Goal: Information Seeking & Learning: Learn about a topic

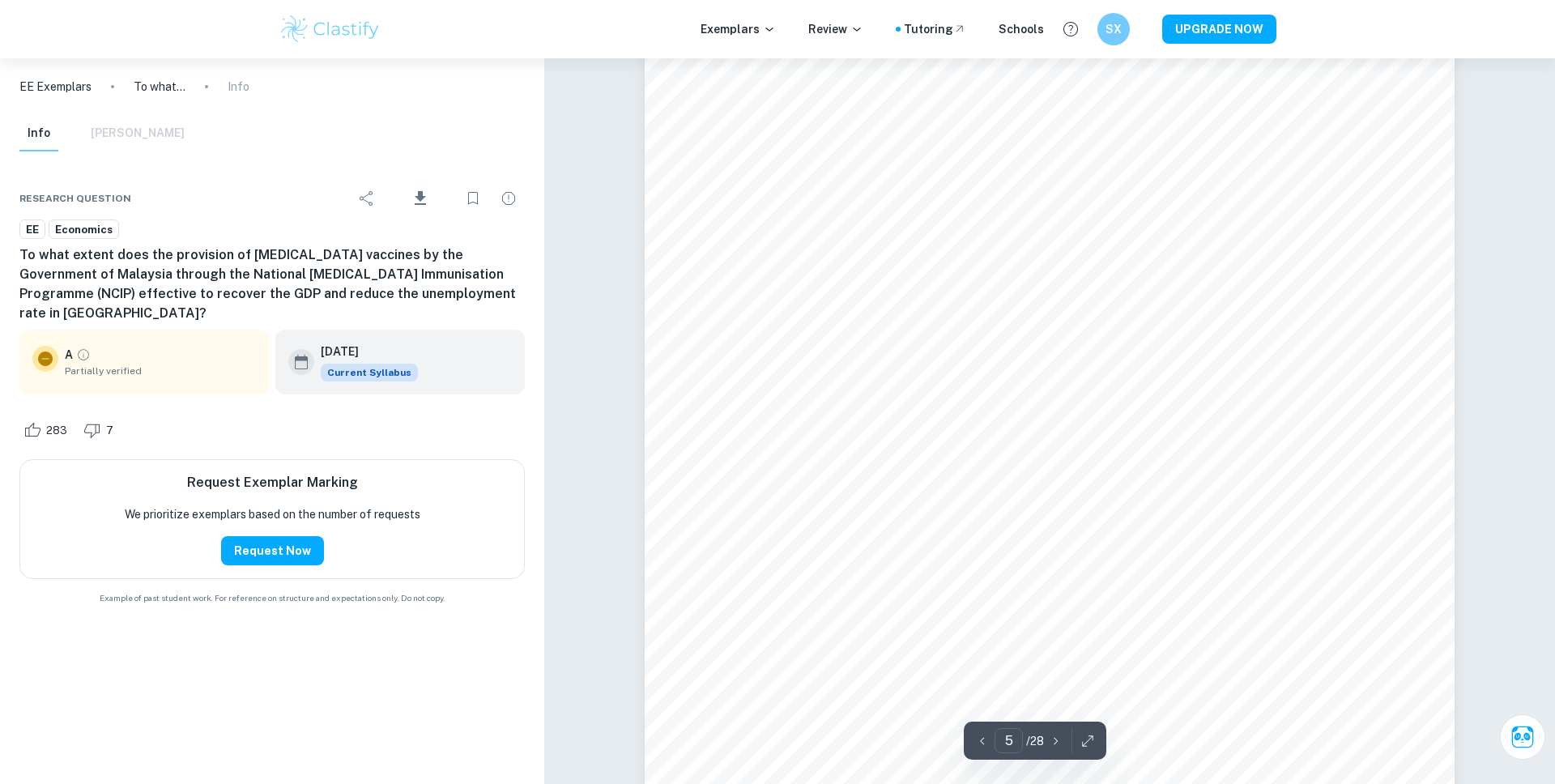
scroll to position [4923, 0]
type input "6"
